Goal: Check status: Check status

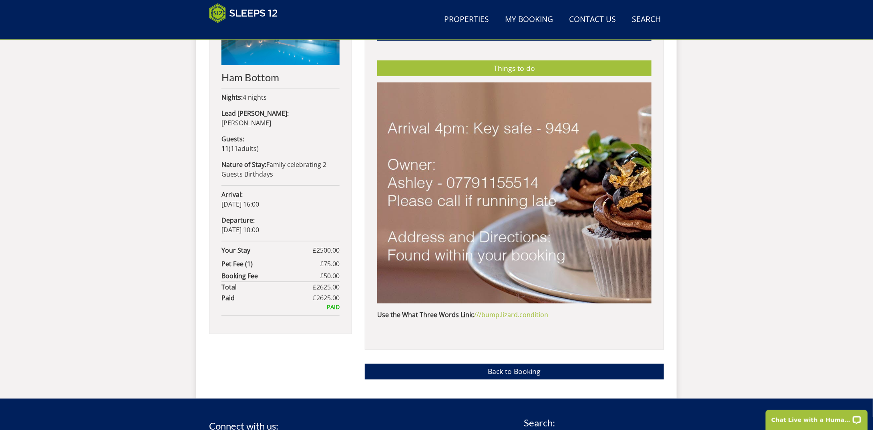
scroll to position [467, 0]
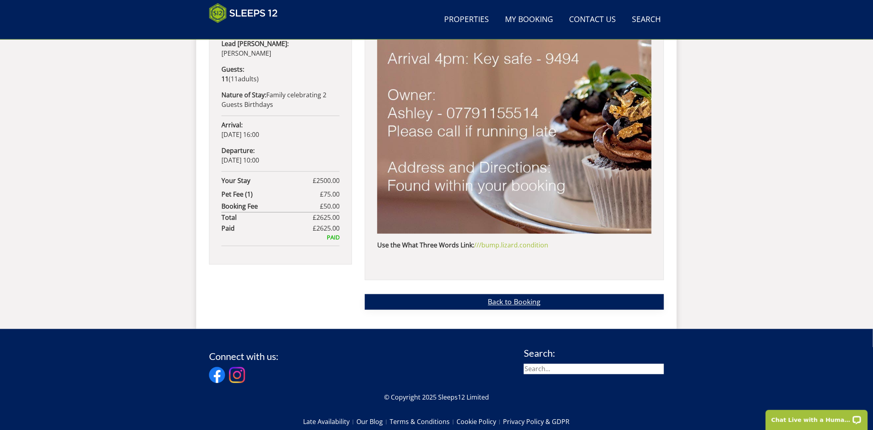
click at [506, 304] on link "Back to Booking" at bounding box center [514, 302] width 299 height 16
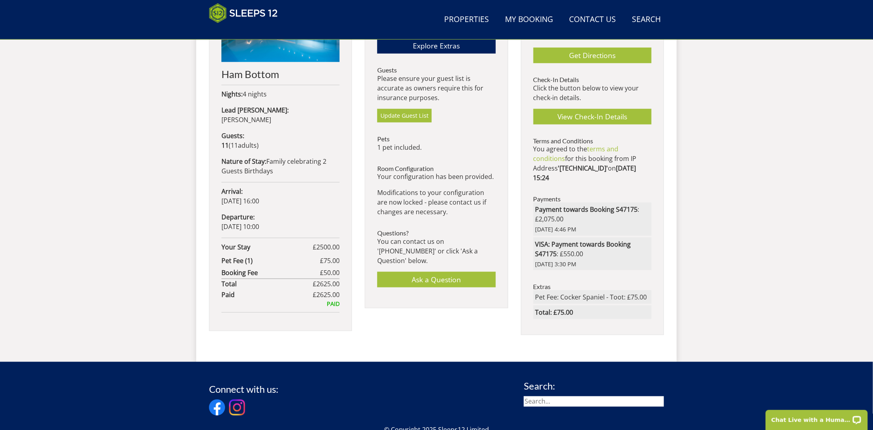
scroll to position [417, 0]
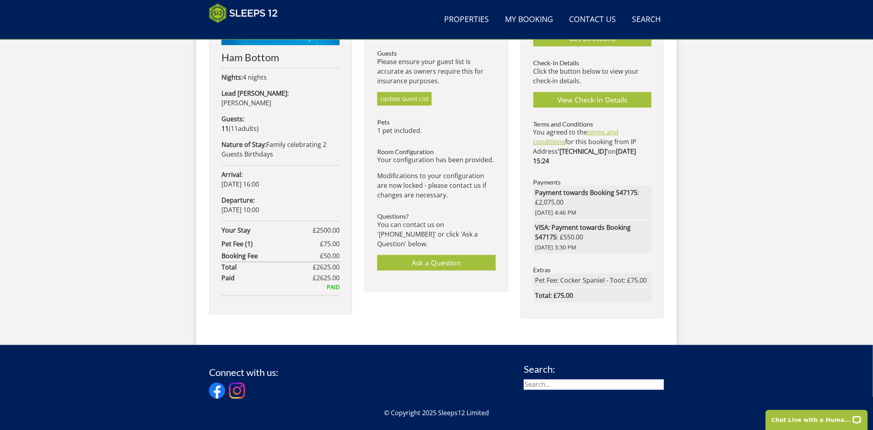
click at [600, 128] on link "terms and conditions" at bounding box center [575, 137] width 85 height 18
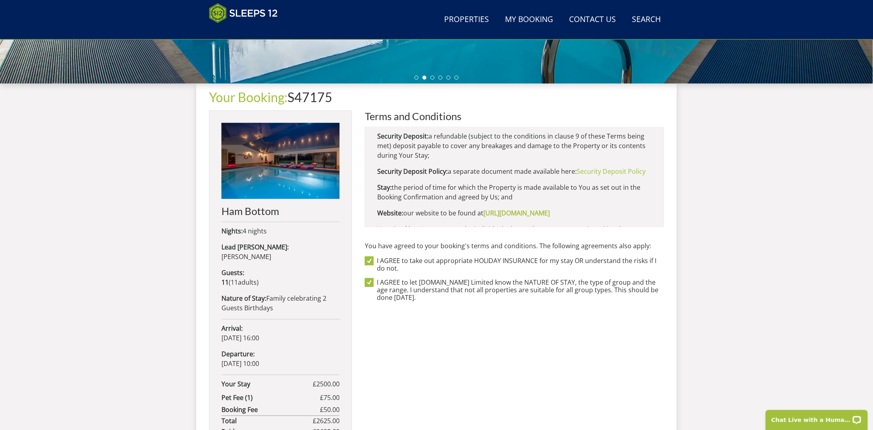
scroll to position [600, 0]
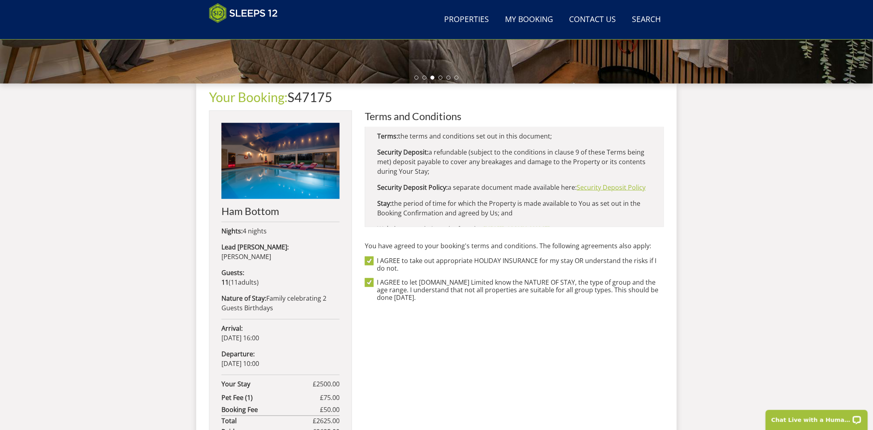
click at [590, 192] on link "Security Deposit Policy" at bounding box center [610, 187] width 69 height 9
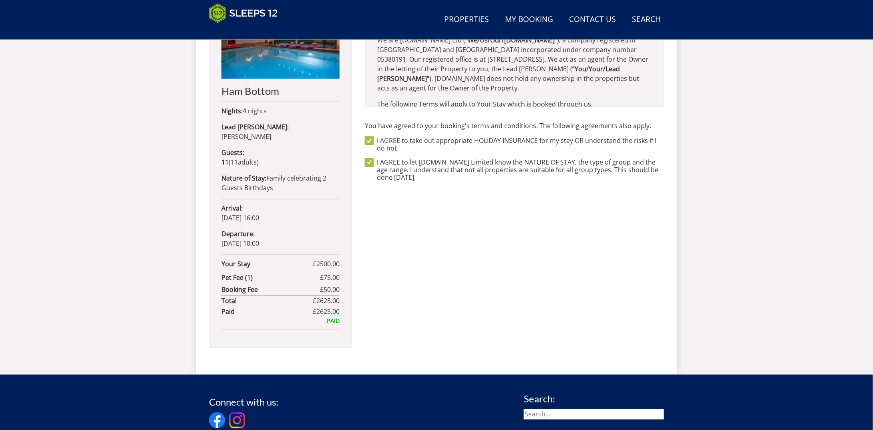
scroll to position [263, 0]
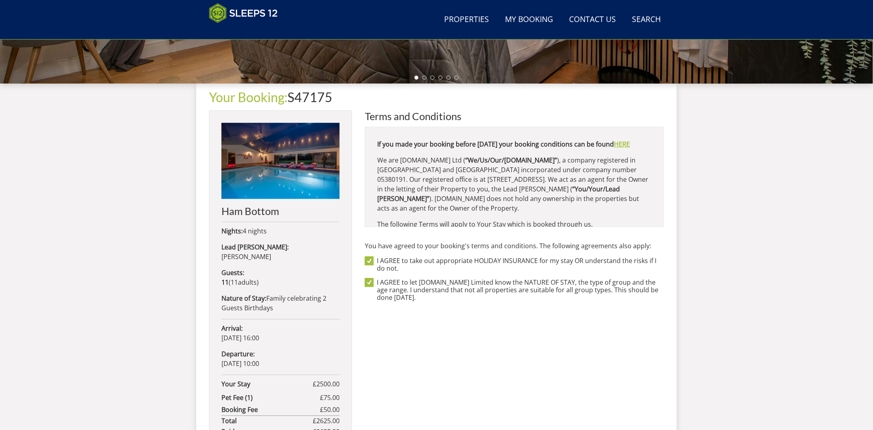
click at [614, 149] on link "HERE" at bounding box center [622, 144] width 16 height 9
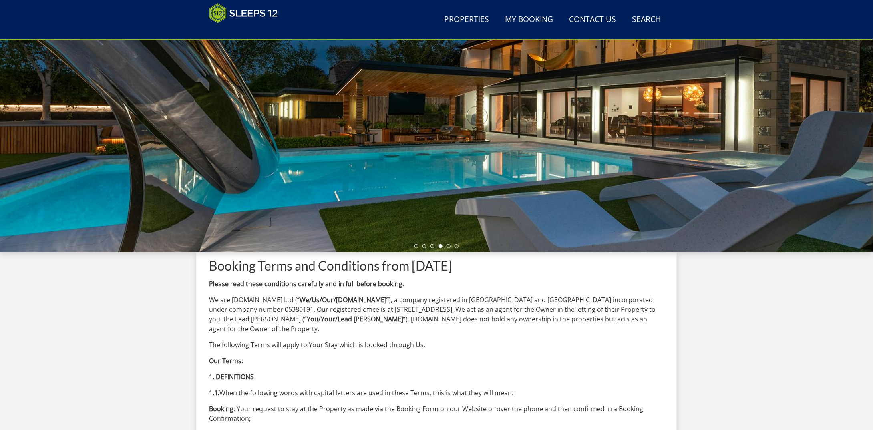
scroll to position [215, 0]
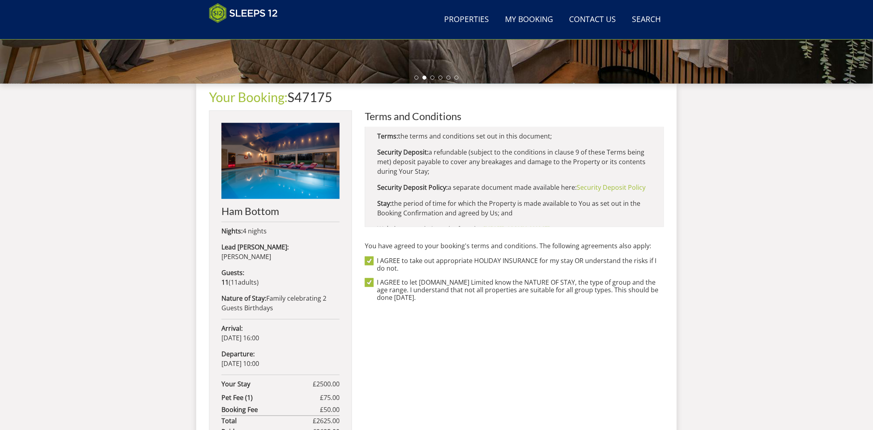
scroll to position [640, 0]
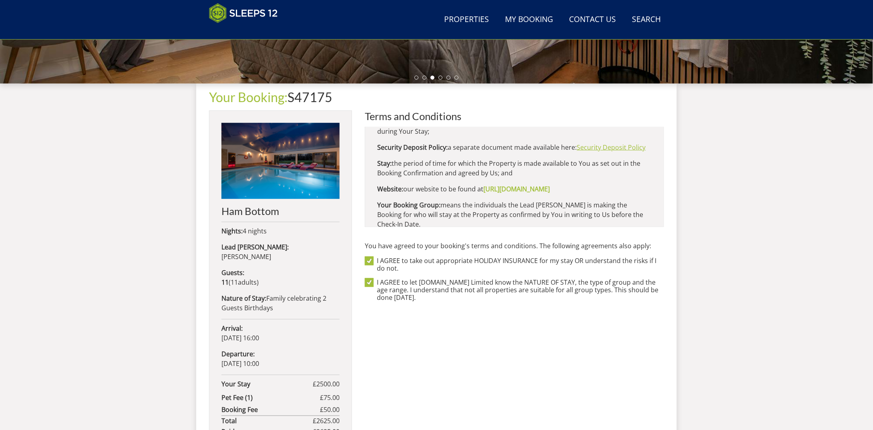
click at [599, 152] on link "Security Deposit Policy" at bounding box center [610, 147] width 69 height 9
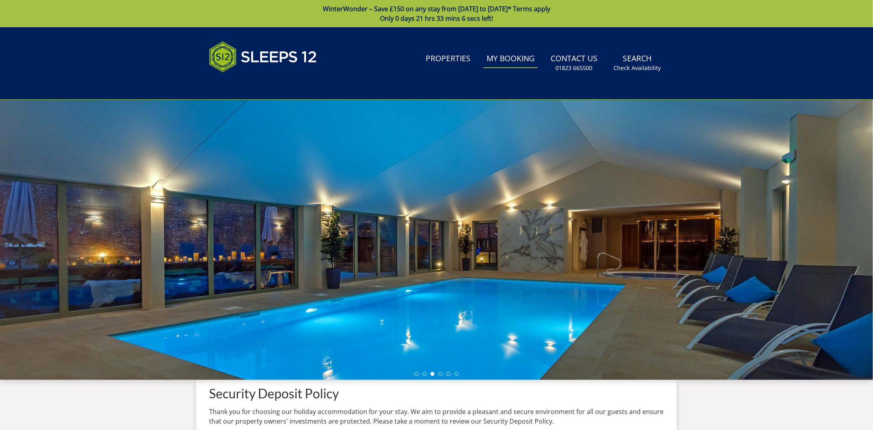
click at [498, 61] on link "My Booking" at bounding box center [510, 59] width 54 height 18
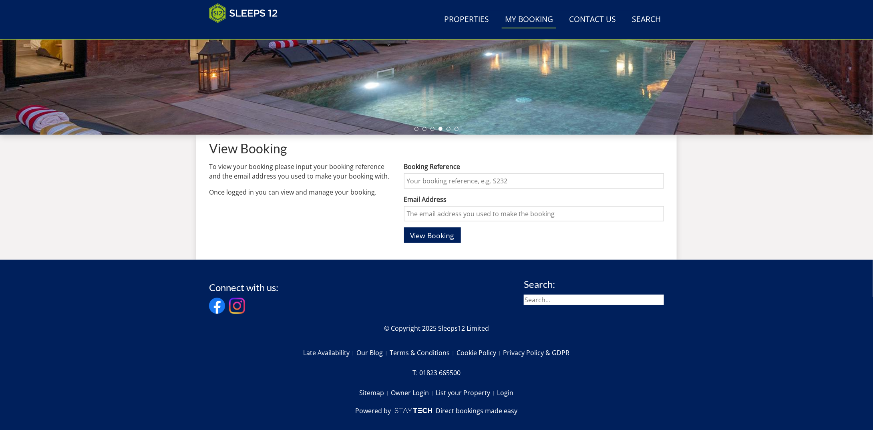
click at [419, 183] on input "Booking Reference" at bounding box center [534, 180] width 260 height 15
click at [445, 182] on input "Booking Reference" at bounding box center [534, 180] width 260 height 15
type input "S47175"
click at [458, 213] on input "Email Address" at bounding box center [534, 213] width 260 height 15
type input "[EMAIL_ADDRESS][DOMAIN_NAME]"
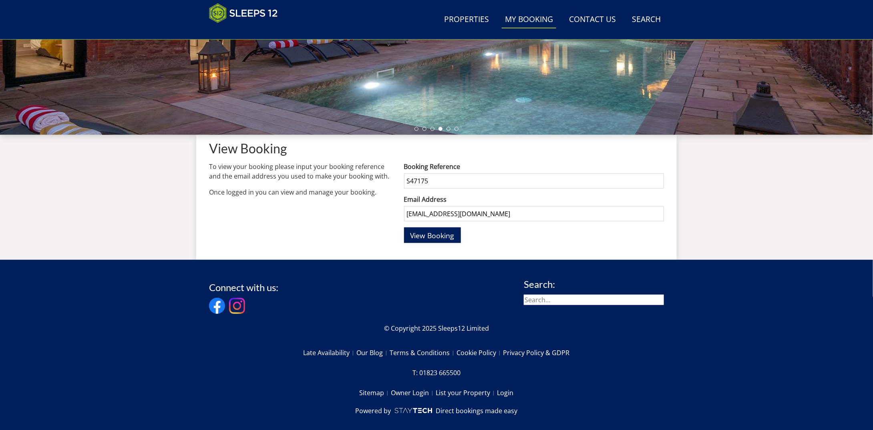
click at [428, 237] on span "View Booking" at bounding box center [432, 236] width 44 height 10
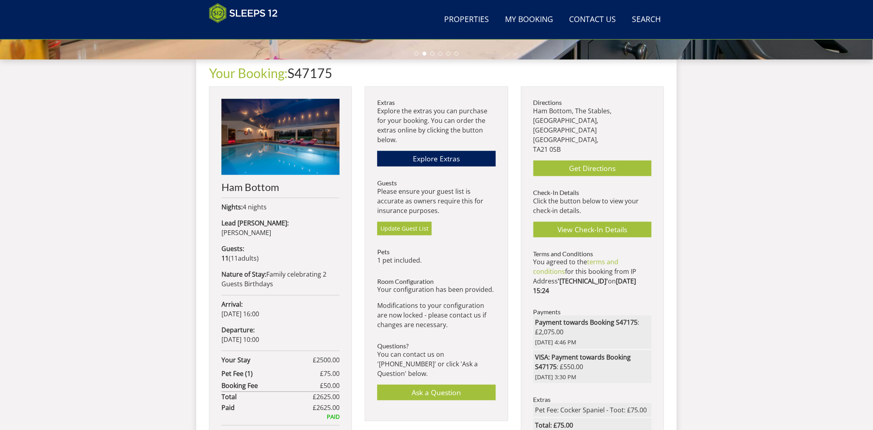
scroll to position [327, 0]
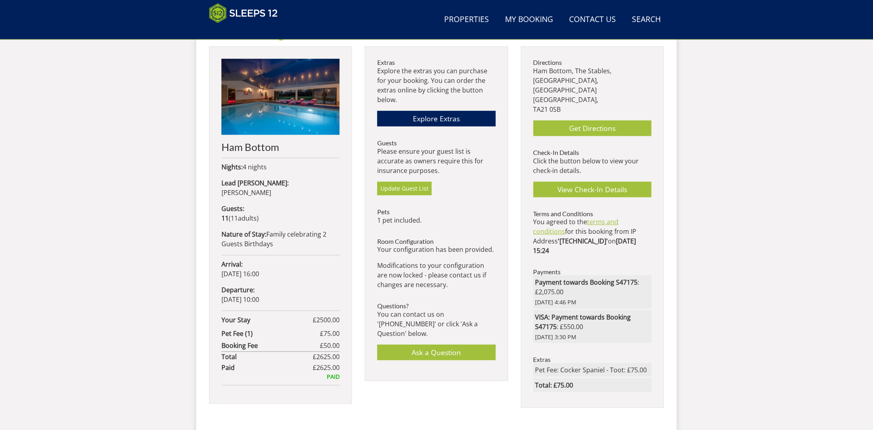
click at [608, 217] on link "terms and conditions" at bounding box center [575, 226] width 85 height 18
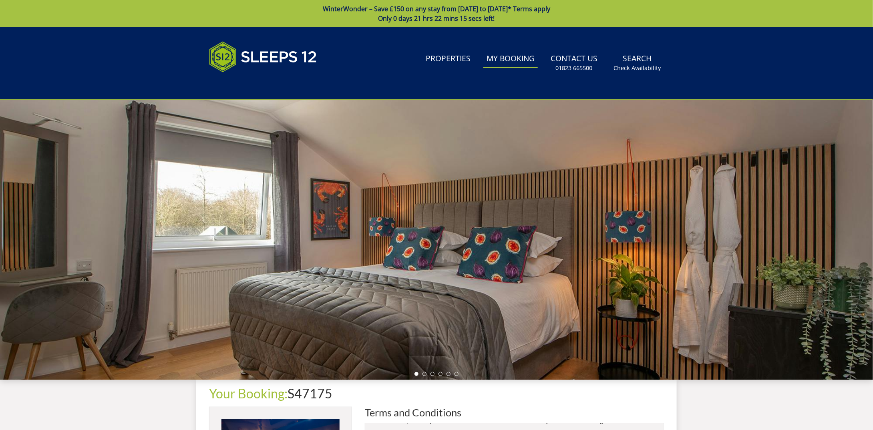
click at [512, 59] on link "My Booking" at bounding box center [510, 59] width 54 height 18
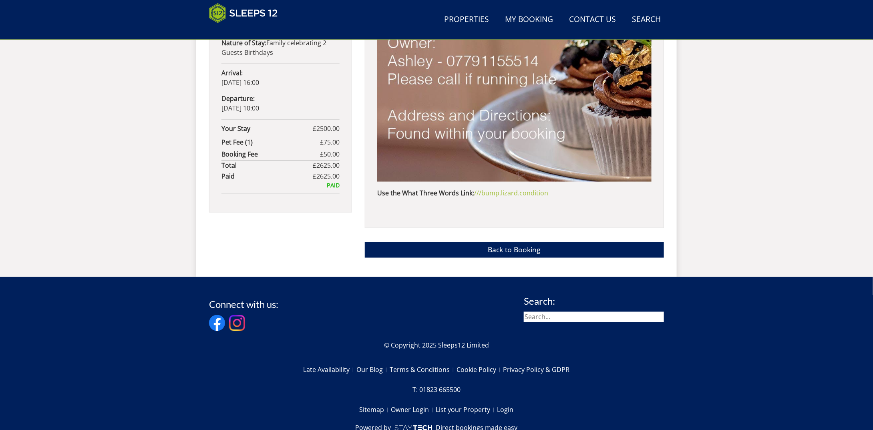
scroll to position [546, 0]
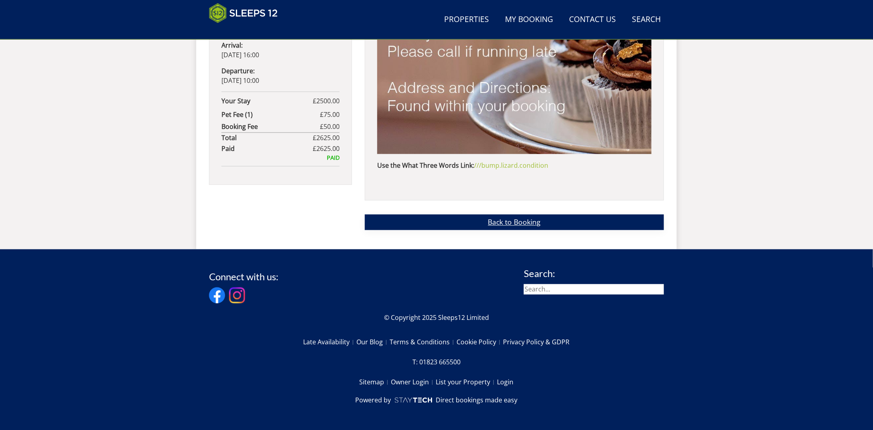
click at [494, 221] on link "Back to Booking" at bounding box center [514, 223] width 299 height 16
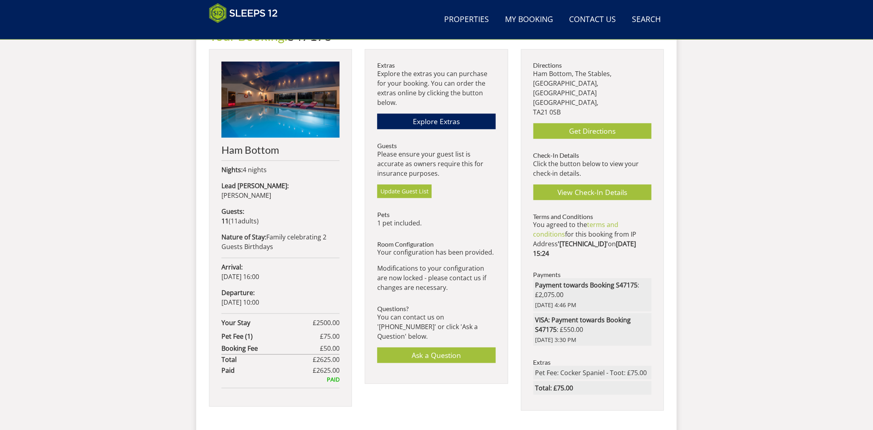
scroll to position [330, 0]
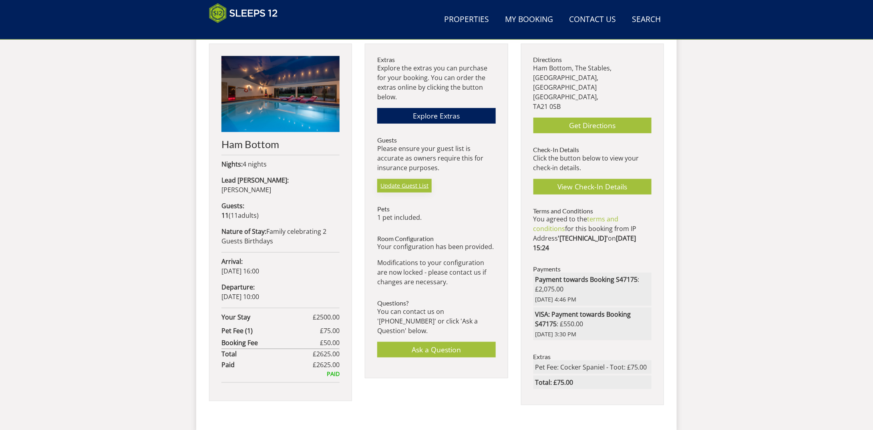
click at [402, 187] on link "Update Guest List" at bounding box center [404, 186] width 54 height 14
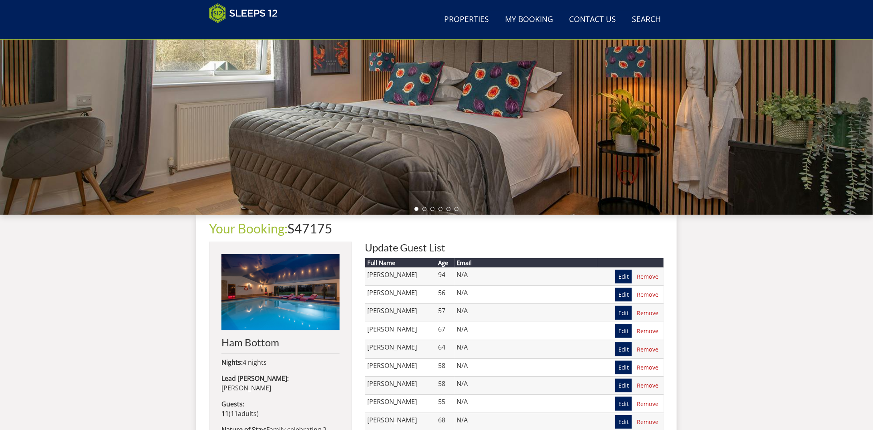
scroll to position [93, 0]
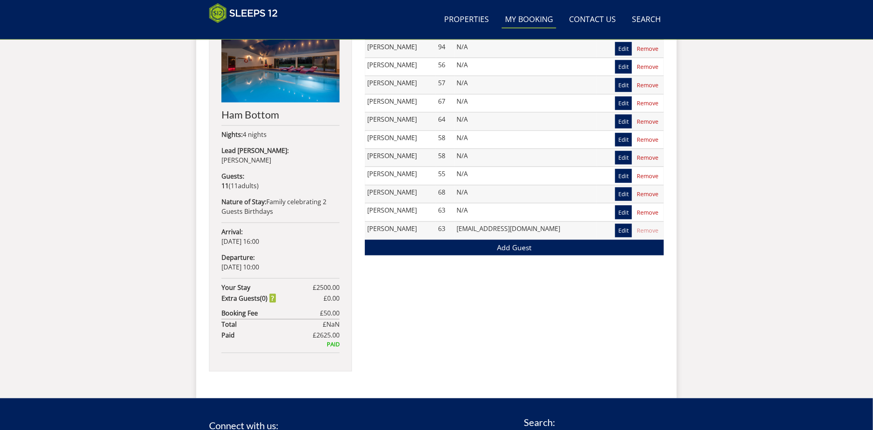
scroll to position [293, 0]
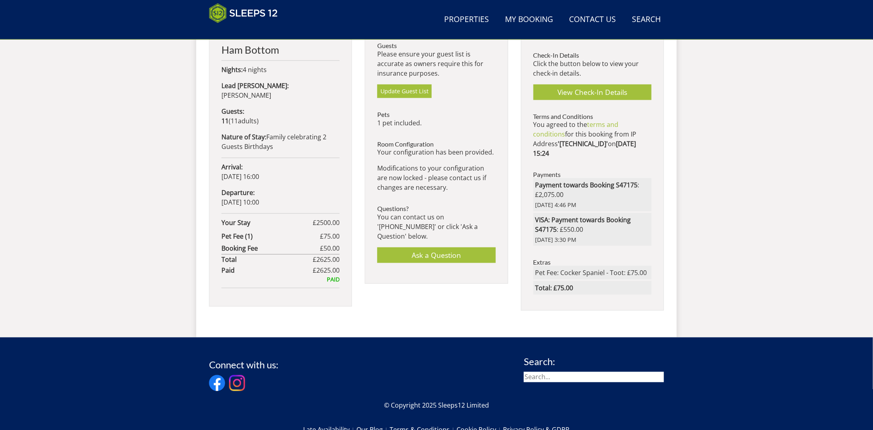
scroll to position [450, 0]
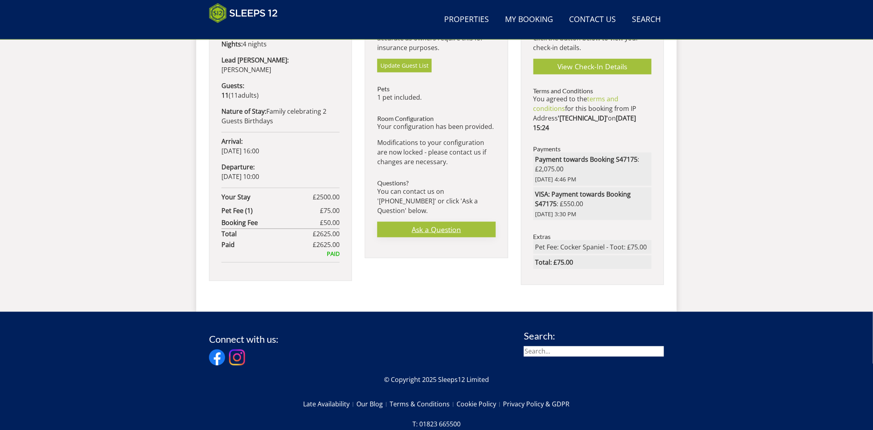
click at [430, 223] on link "Ask a Question" at bounding box center [436, 230] width 118 height 16
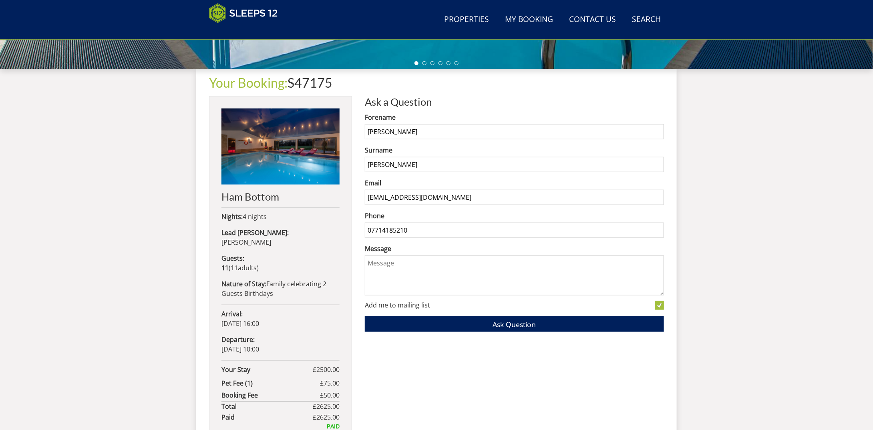
scroll to position [373, 0]
